Goal: Task Accomplishment & Management: Manage account settings

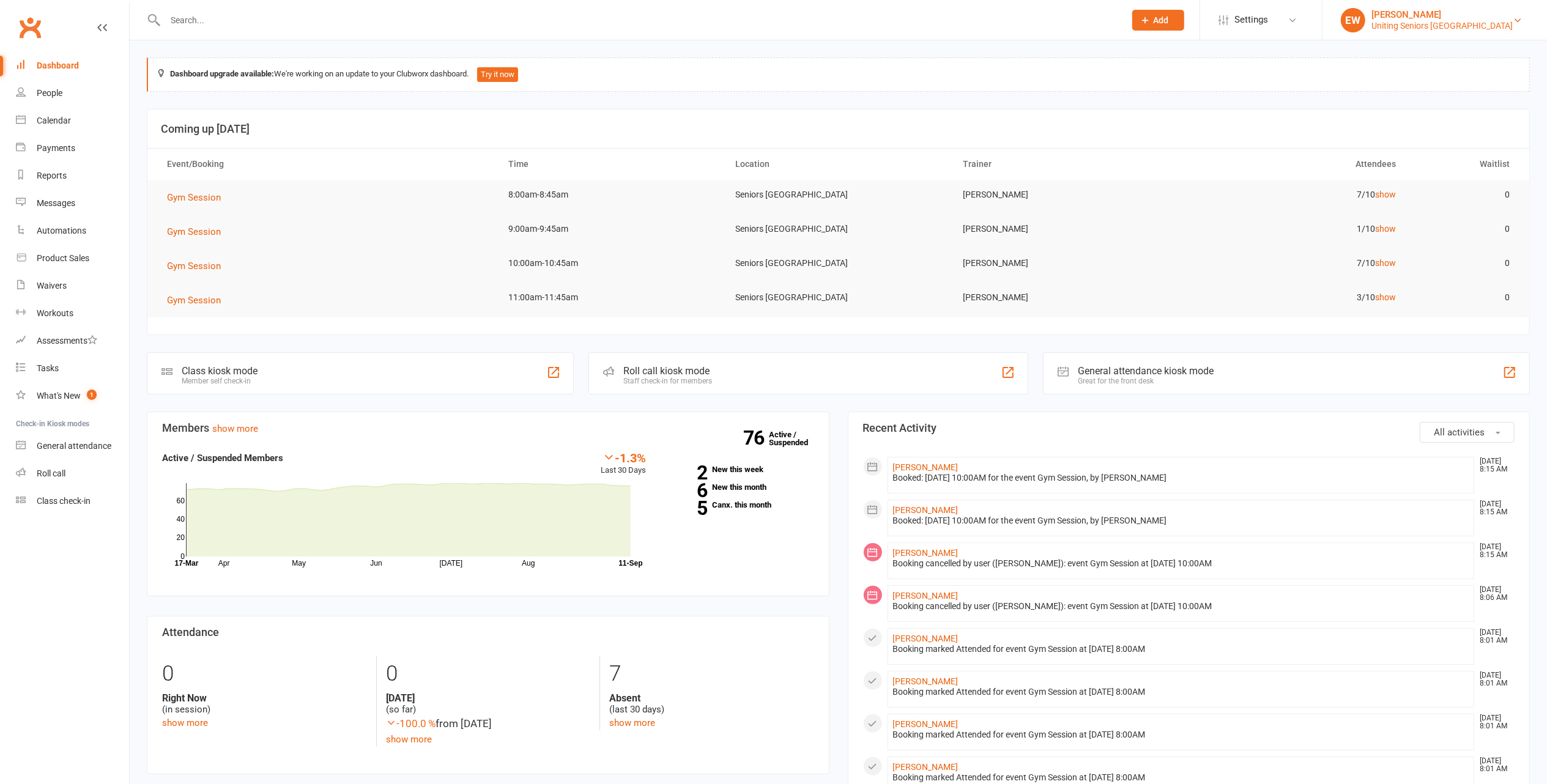
click at [1433, 20] on div "Uniting Seniors Gym Westmead" at bounding box center [1441, 25] width 141 height 11
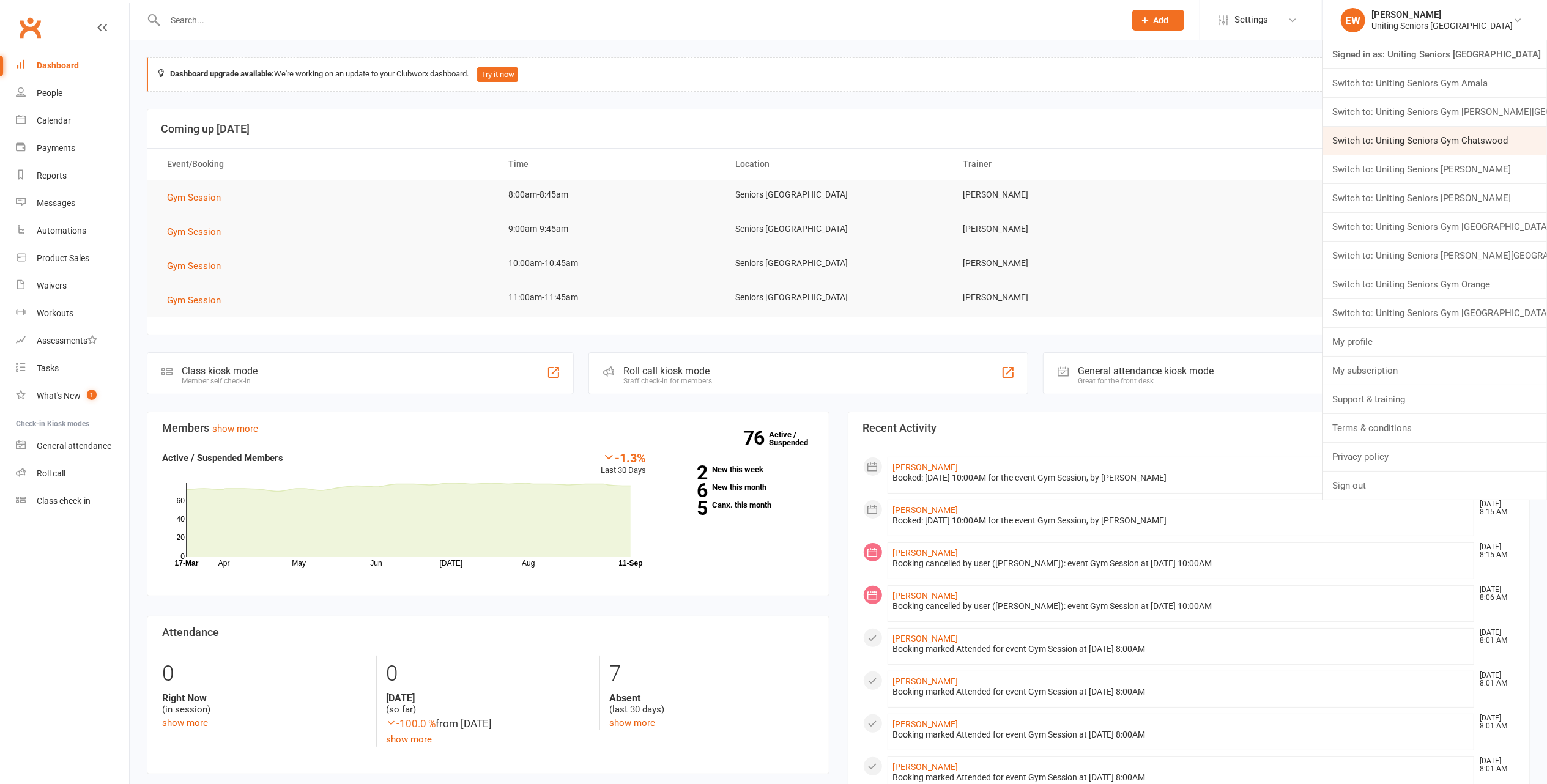
click at [1501, 137] on link "Switch to: Uniting Seniors Gym Chatswood" at bounding box center [1434, 140] width 225 height 28
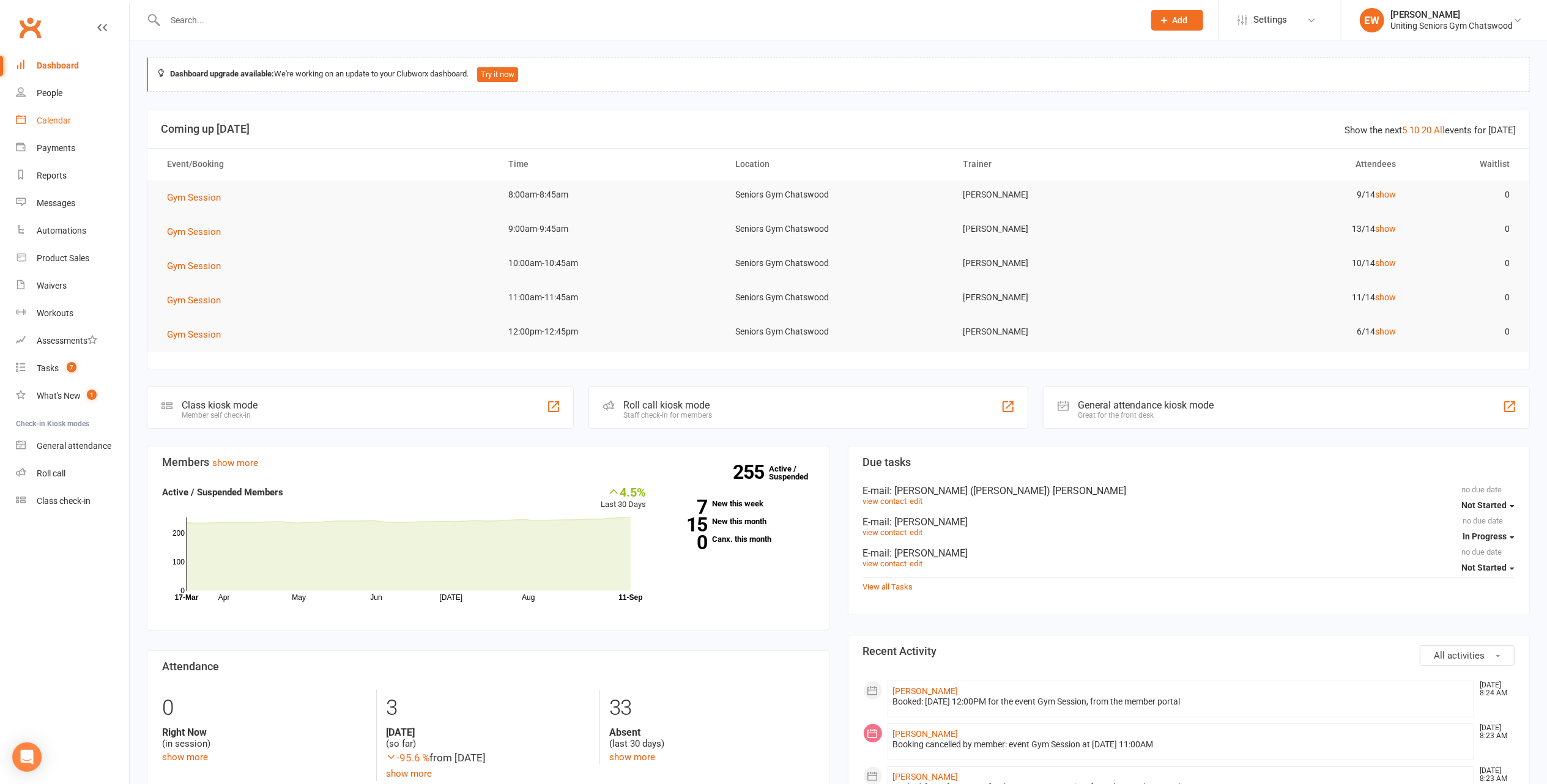
click at [66, 123] on div "Calendar" at bounding box center [53, 121] width 35 height 10
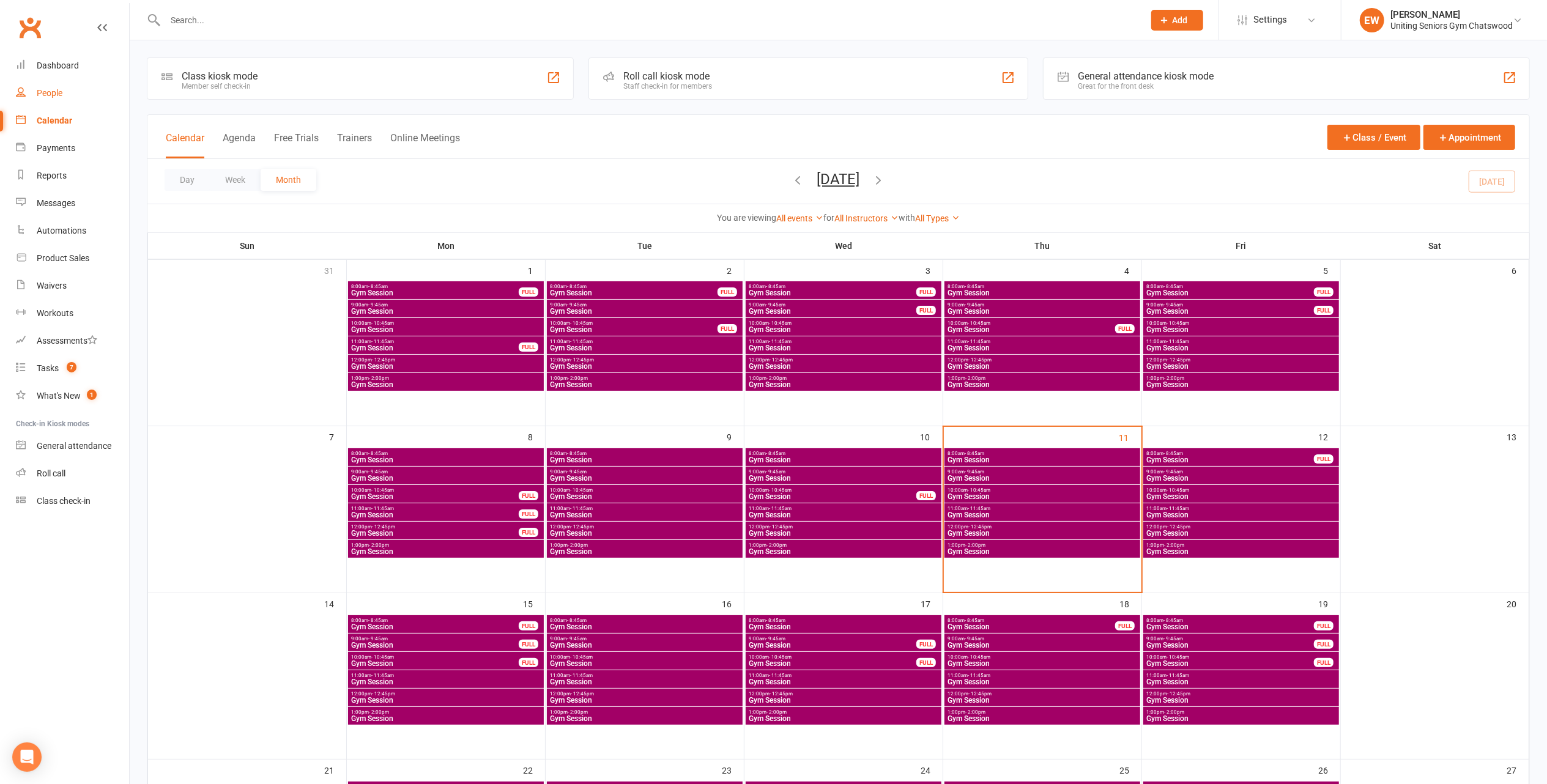
click at [51, 89] on div "People" at bounding box center [49, 93] width 26 height 10
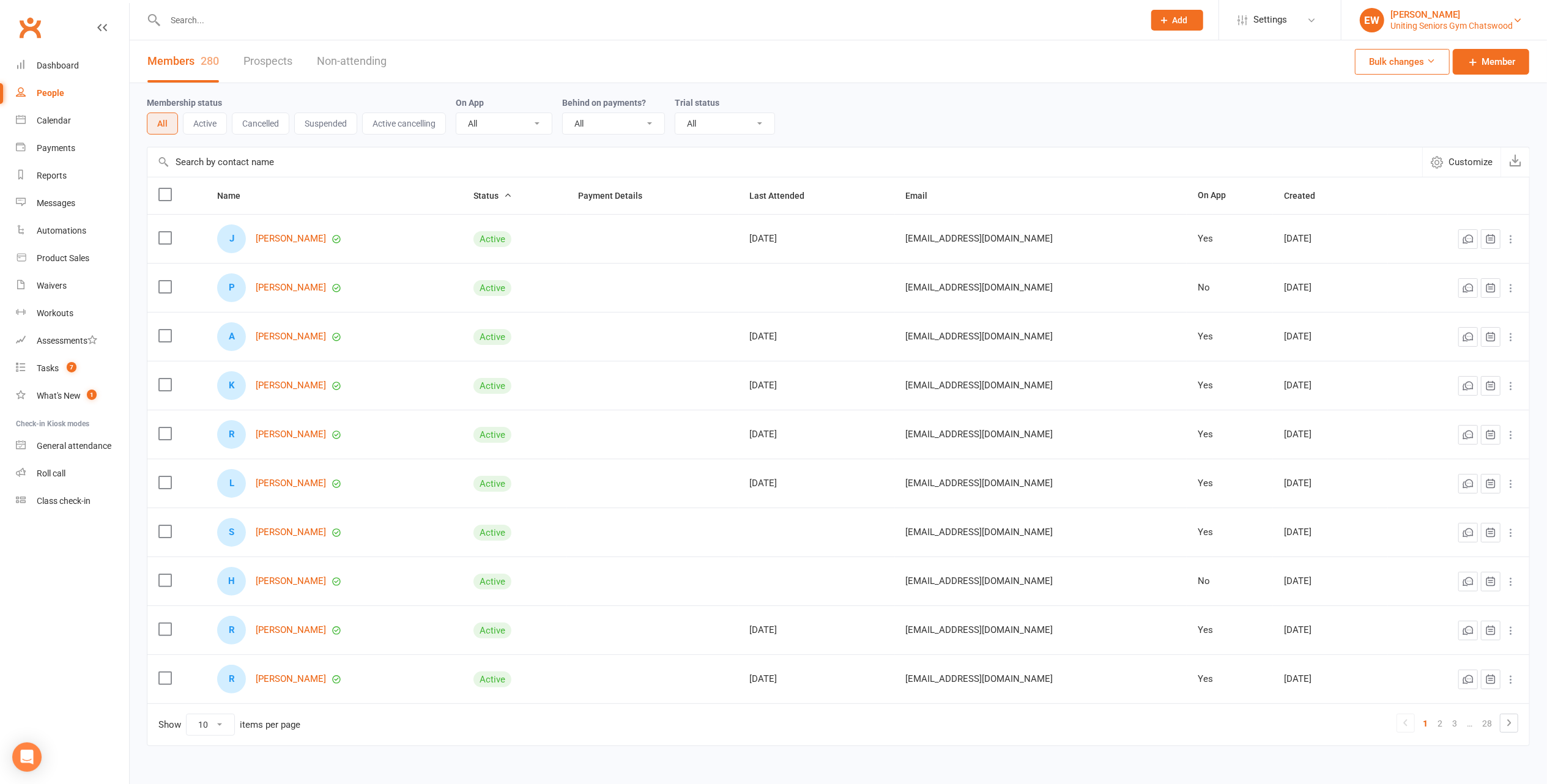
click at [1461, 18] on div "[PERSON_NAME]" at bounding box center [1451, 14] width 123 height 11
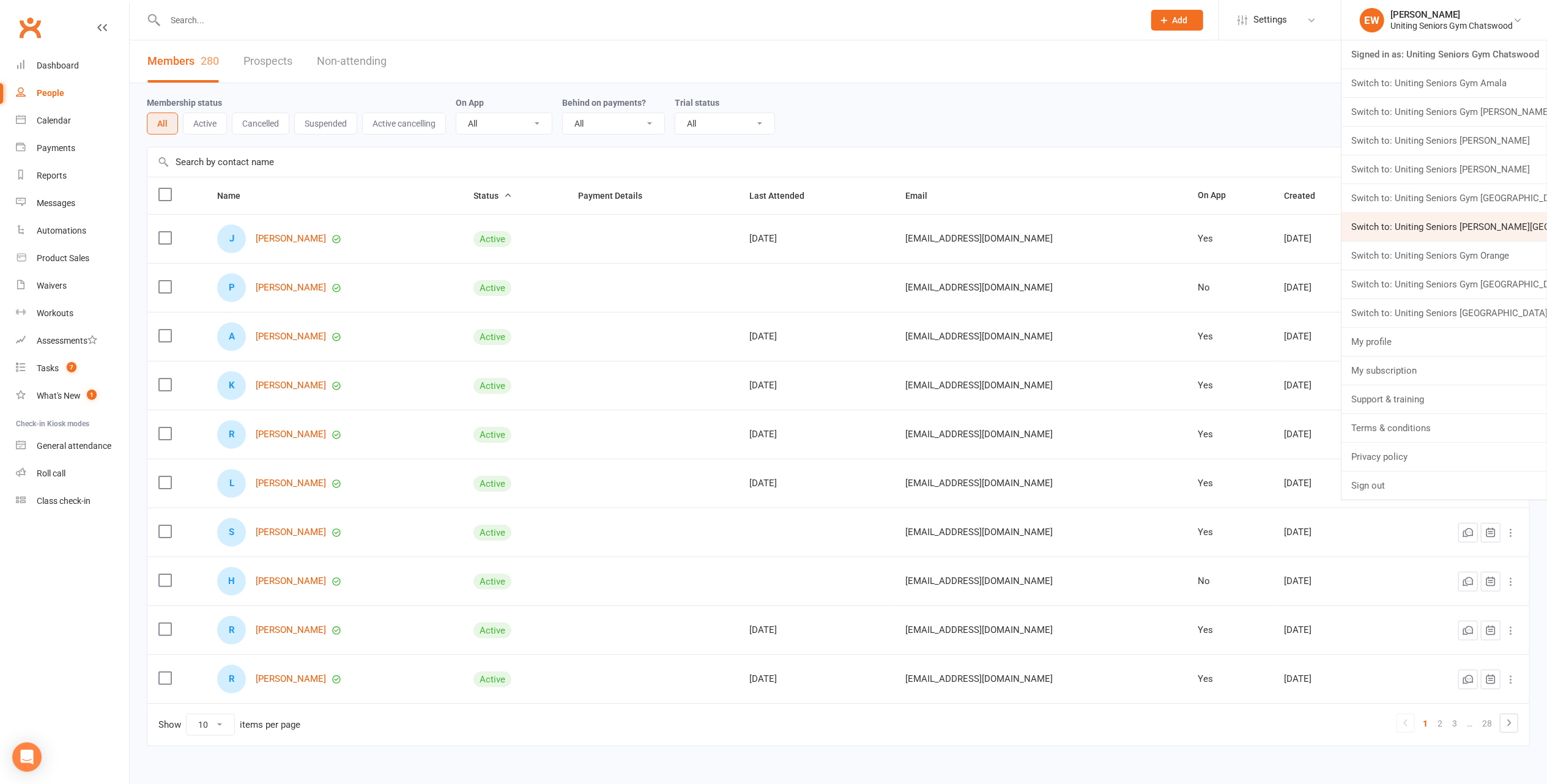
click at [1501, 231] on link "Switch to: Uniting Seniors [PERSON_NAME][GEOGRAPHIC_DATA]" at bounding box center [1444, 226] width 206 height 28
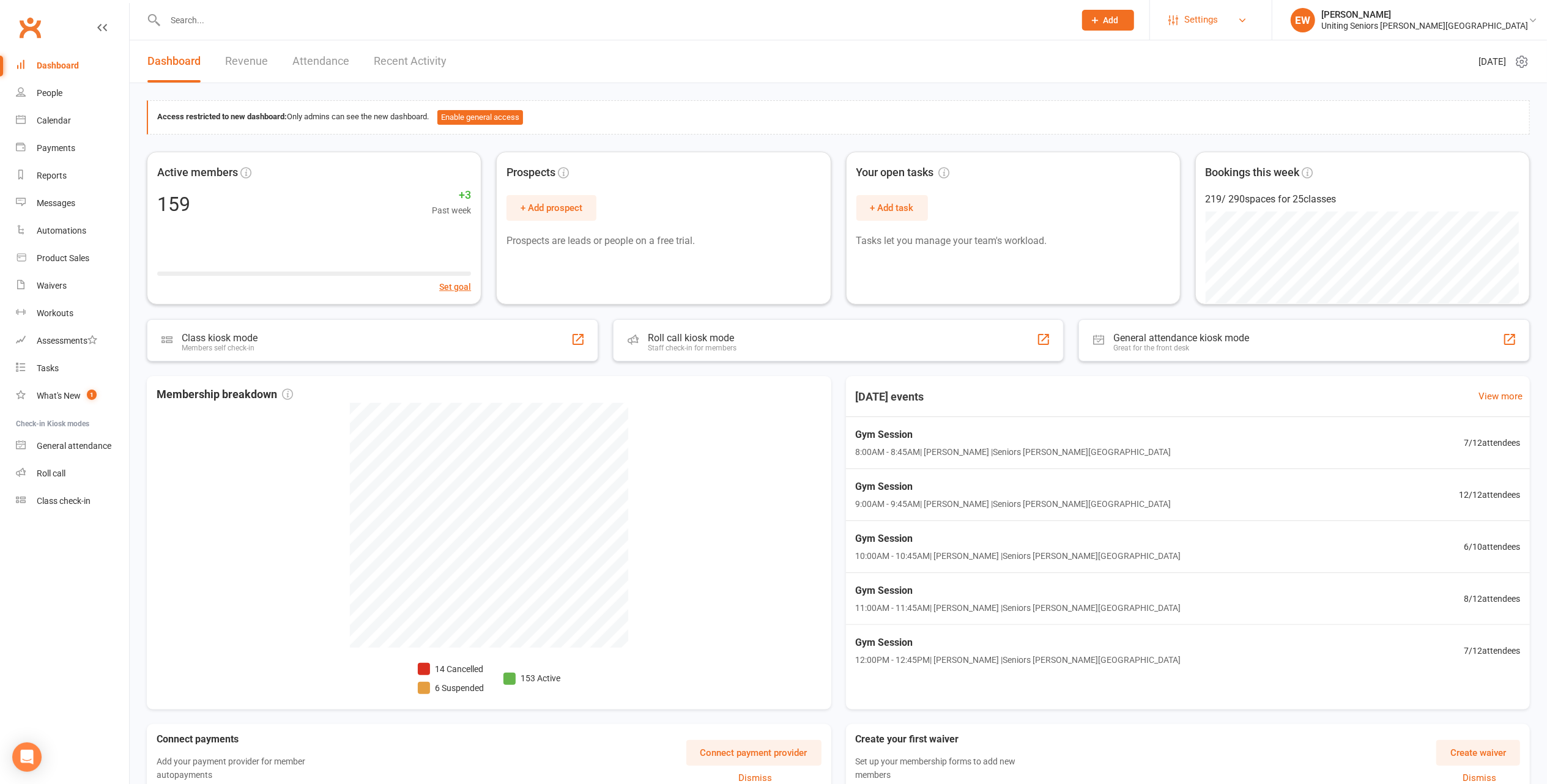
click at [1218, 21] on span "Settings" at bounding box center [1201, 20] width 34 height 28
click at [47, 172] on div "Reports" at bounding box center [51, 176] width 30 height 10
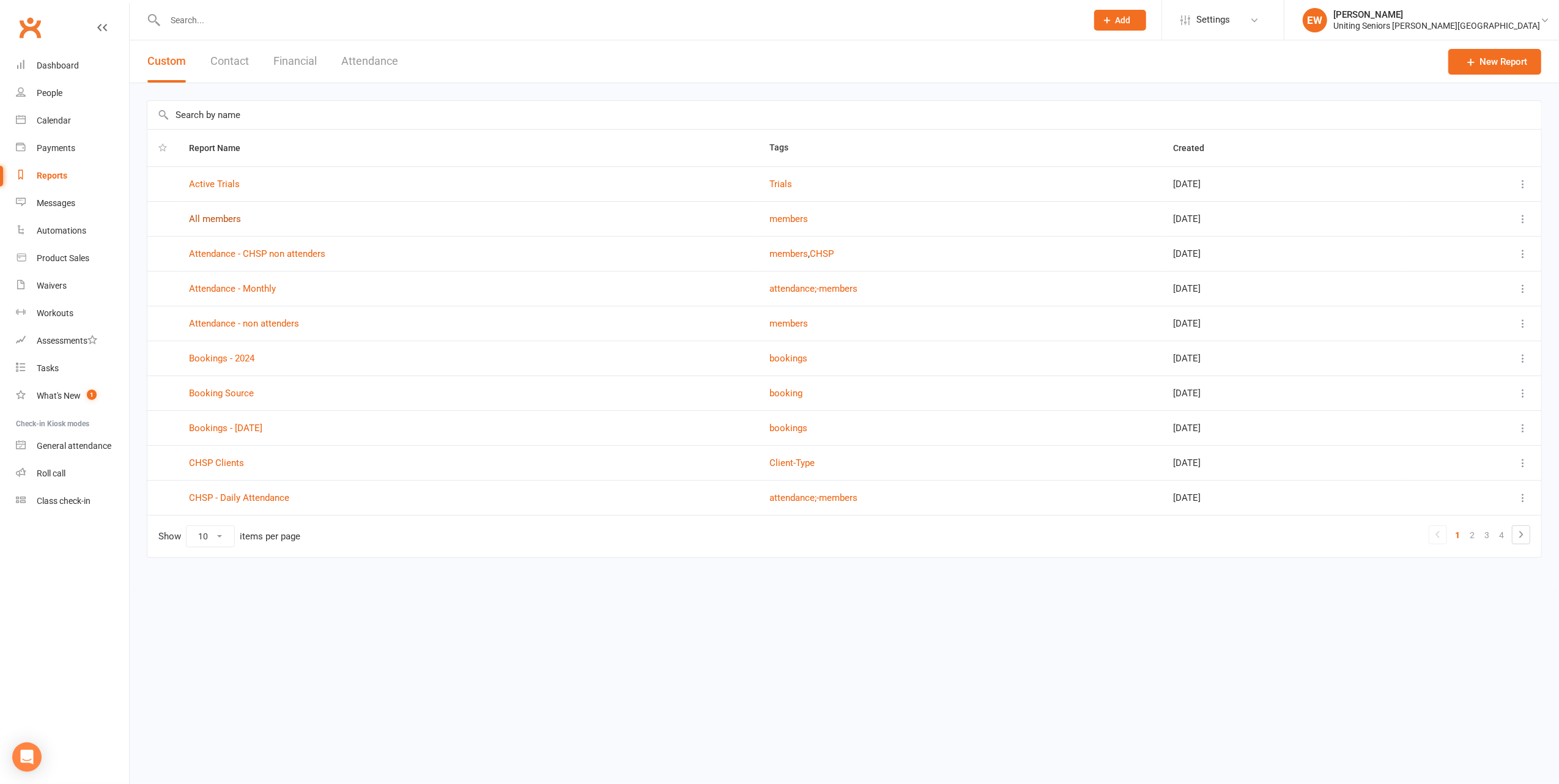
click at [229, 218] on link "All members" at bounding box center [215, 218] width 52 height 11
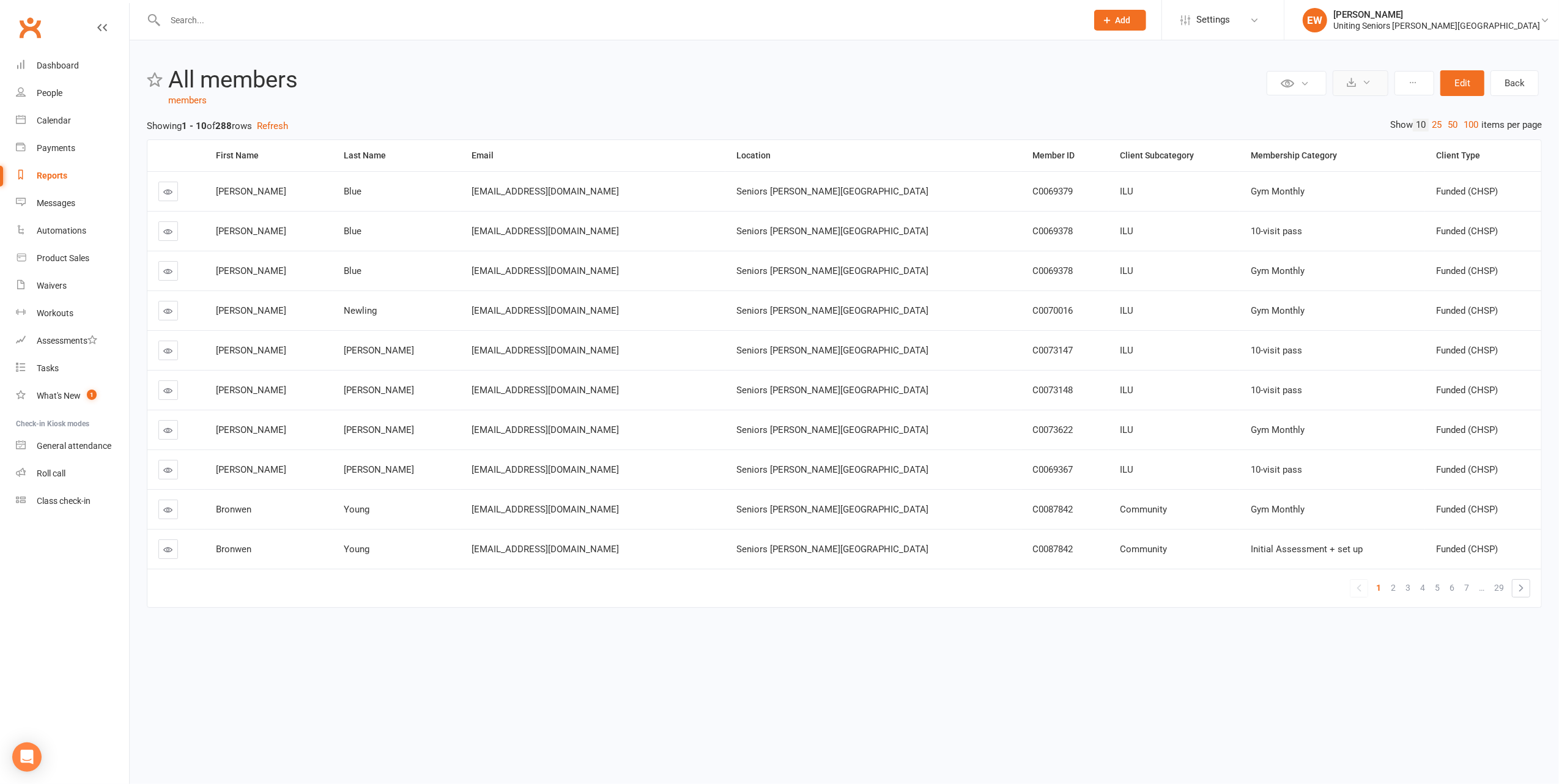
click at [1366, 82] on icon at bounding box center [1366, 82] width 9 height 9
click at [1343, 113] on link "Export to CSV" at bounding box center [1324, 112] width 129 height 25
